Goal: Navigation & Orientation: Find specific page/section

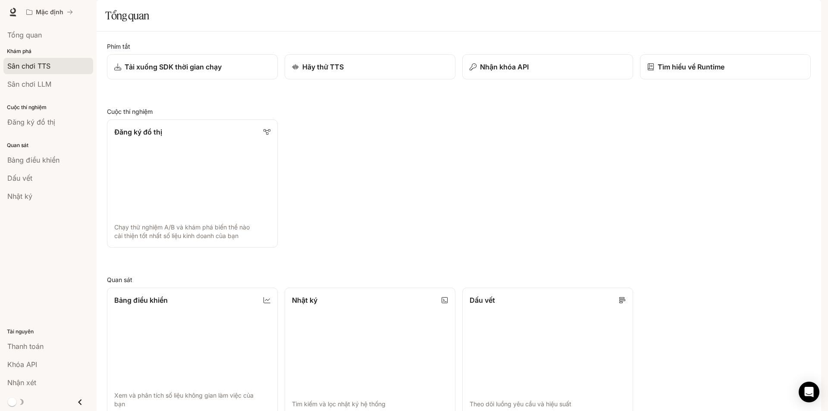
click at [46, 68] on font "Sân chơi TTS" at bounding box center [28, 66] width 43 height 9
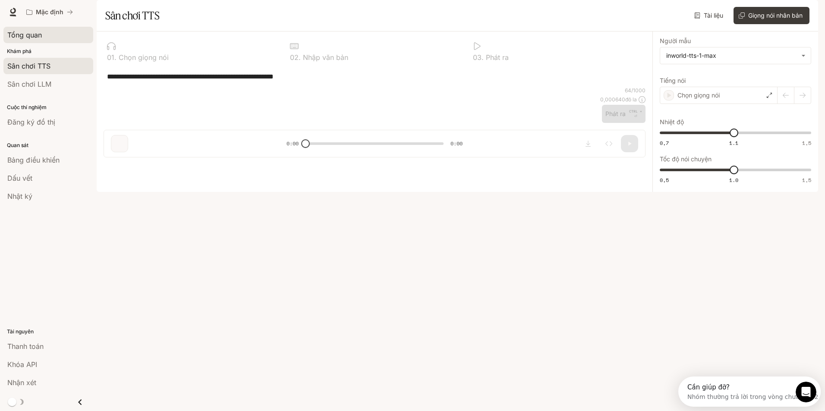
click at [44, 38] on div "Tổng quan" at bounding box center [48, 35] width 82 height 10
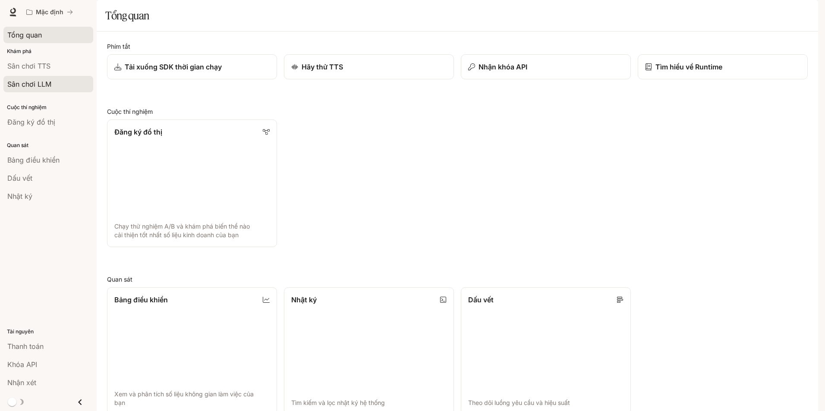
click at [47, 84] on font "Sân chơi LLM" at bounding box center [29, 84] width 44 height 9
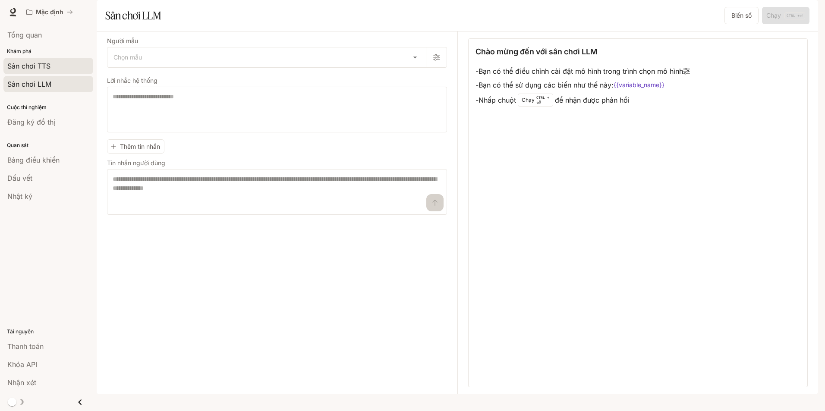
click at [48, 72] on link "Sân chơi TTS" at bounding box center [48, 66] width 90 height 16
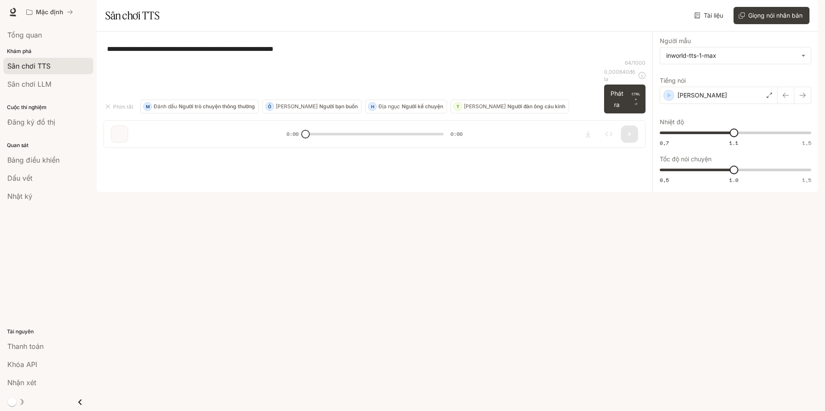
click at [47, 58] on link "Sân chơi TTS" at bounding box center [48, 66] width 90 height 16
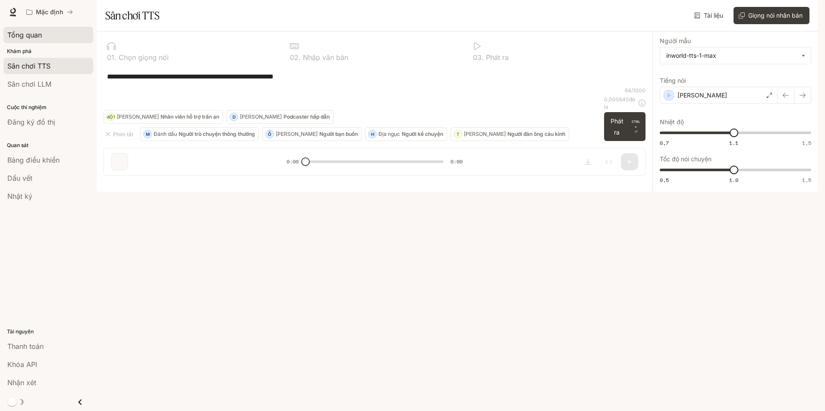
click at [44, 40] on link "Tổng quan" at bounding box center [48, 35] width 90 height 16
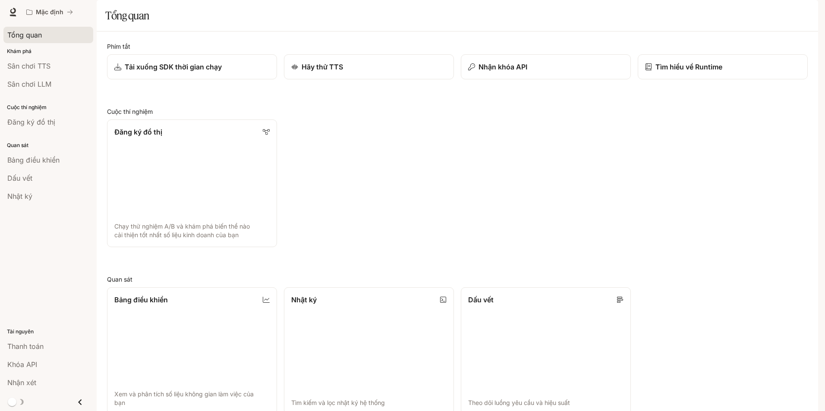
scroll to position [209, 0]
